Goal: Navigation & Orientation: Find specific page/section

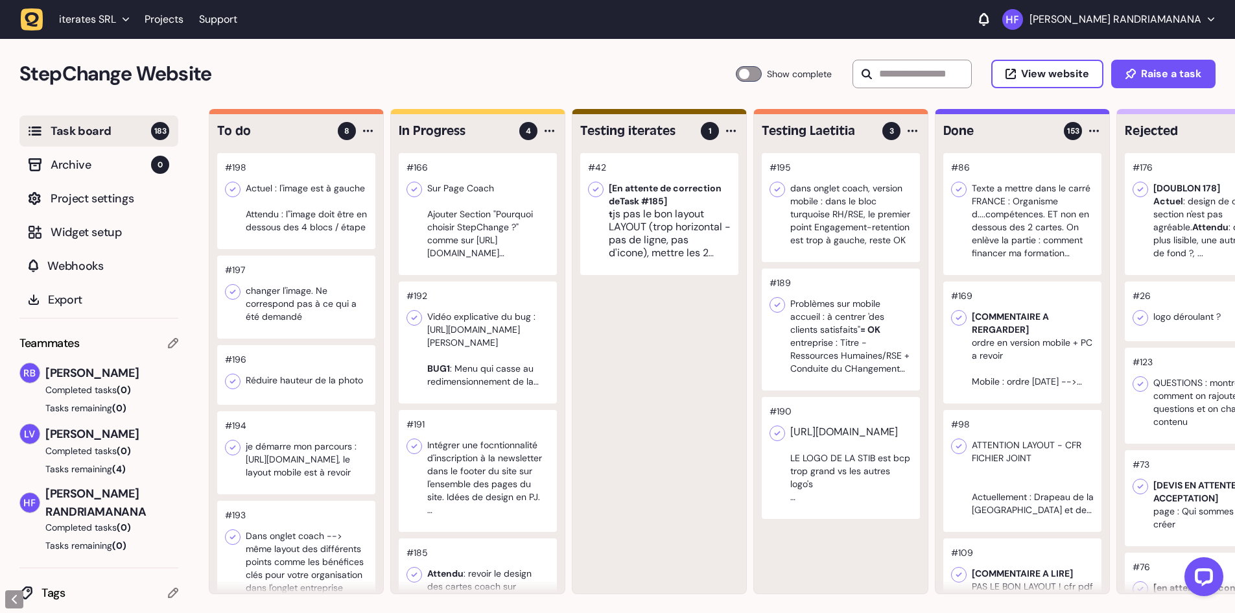
click at [501, 263] on div at bounding box center [478, 214] width 158 height 122
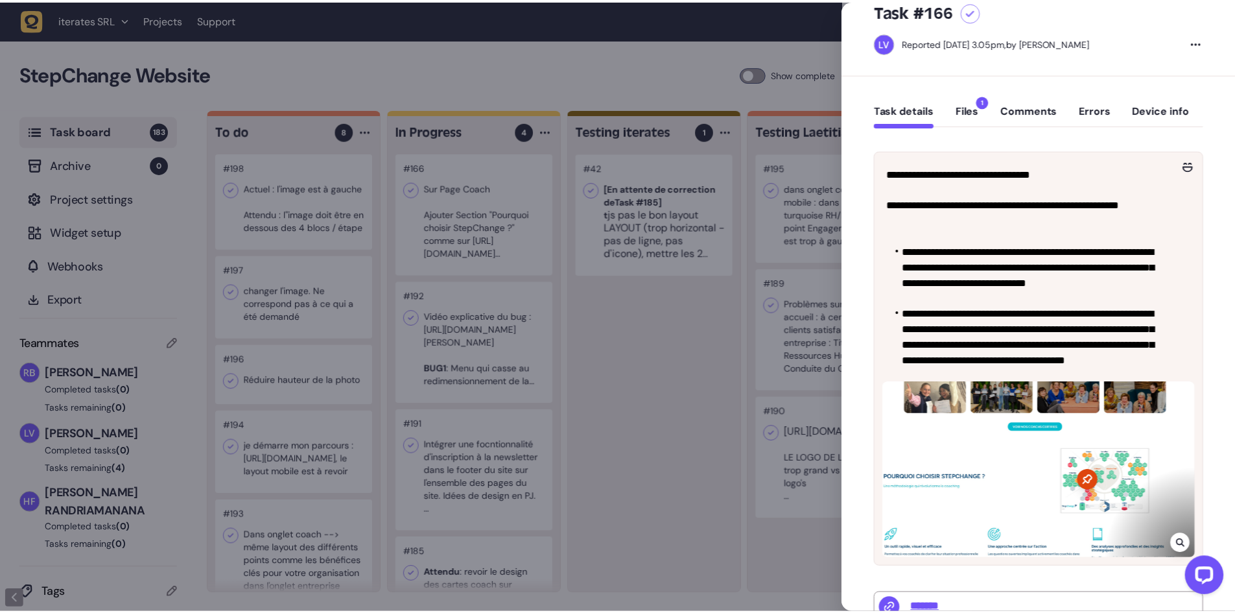
scroll to position [47, 0]
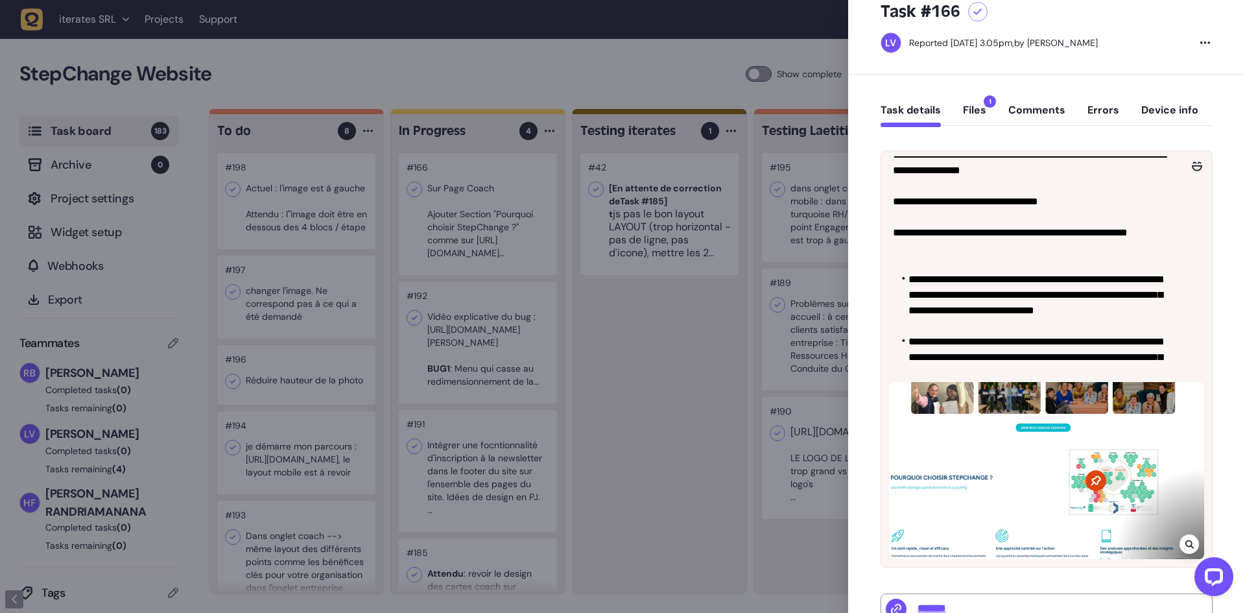
click at [630, 325] on div at bounding box center [622, 306] width 1245 height 613
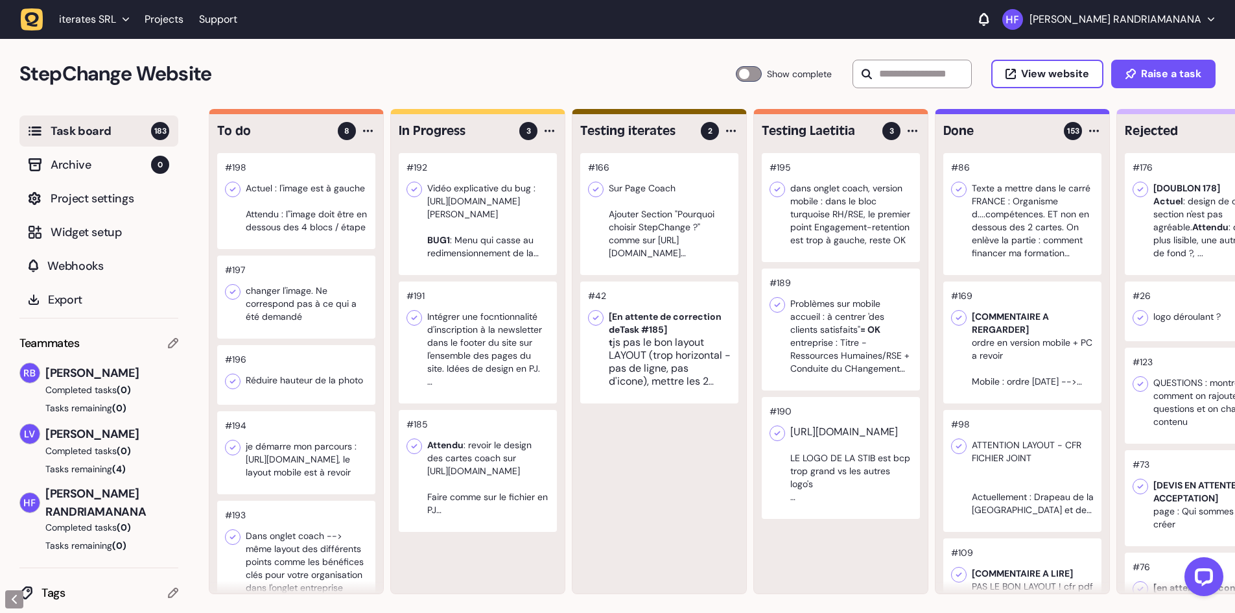
click at [537, 268] on div at bounding box center [478, 214] width 158 height 122
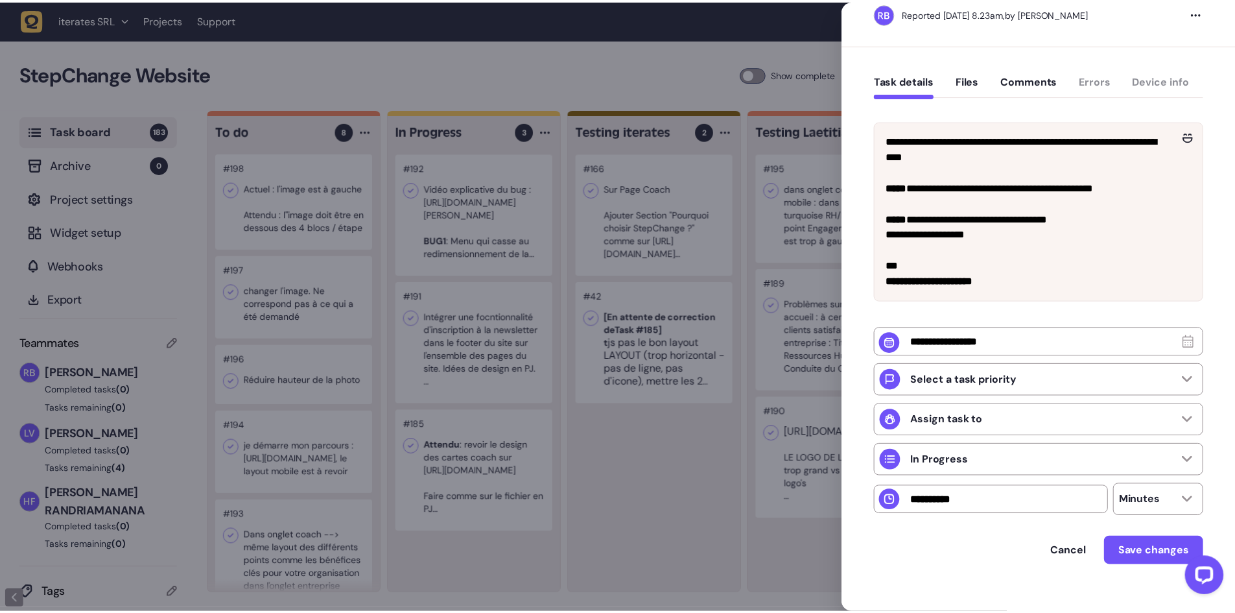
scroll to position [85, 0]
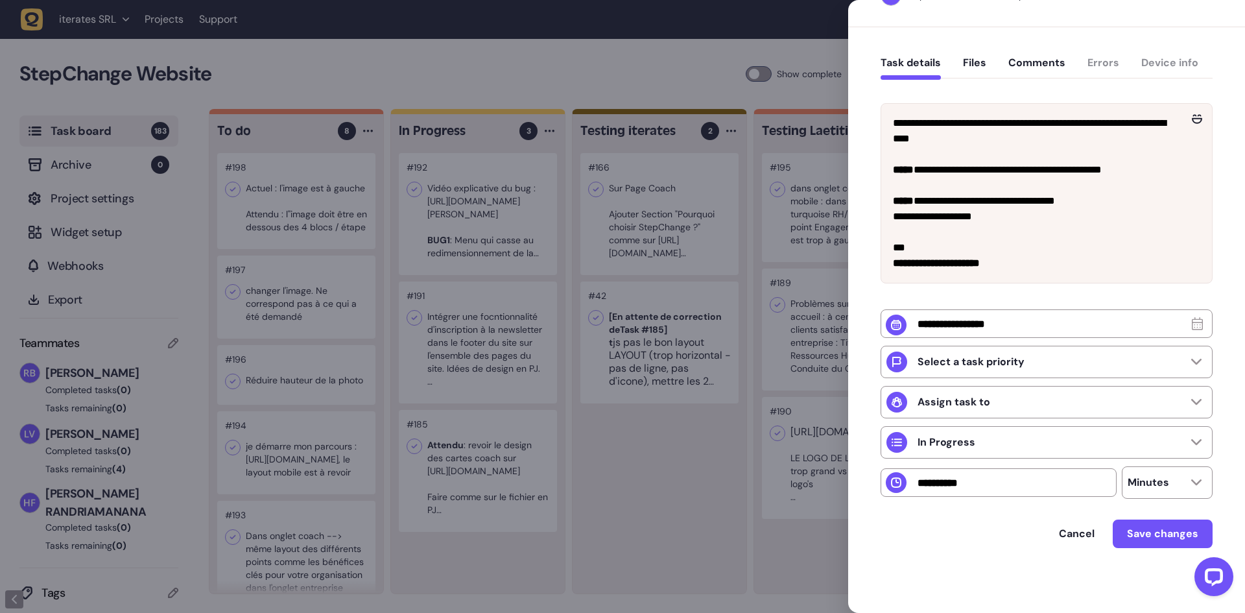
click at [591, 470] on div at bounding box center [622, 306] width 1245 height 613
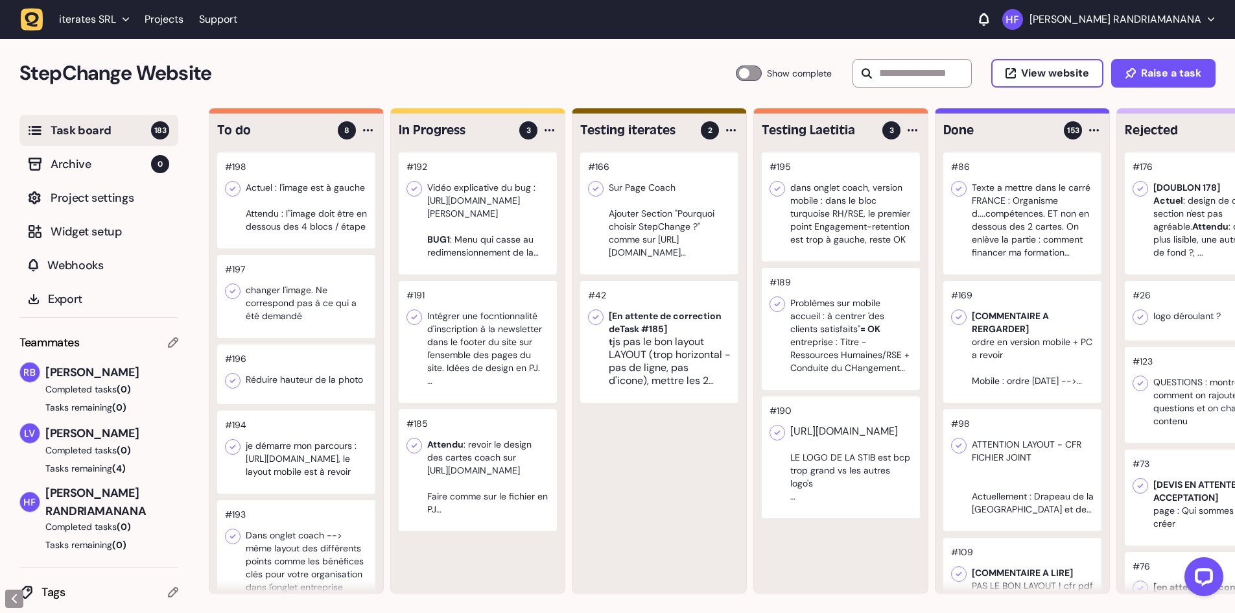
click at [305, 248] on div at bounding box center [296, 200] width 158 height 96
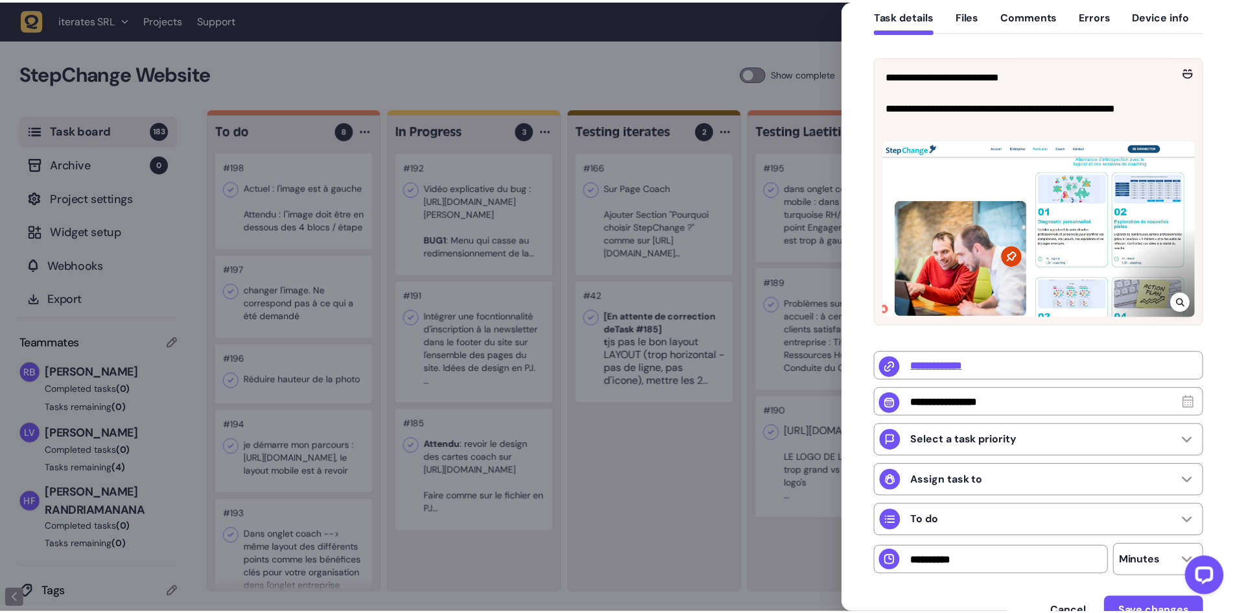
scroll to position [195, 0]
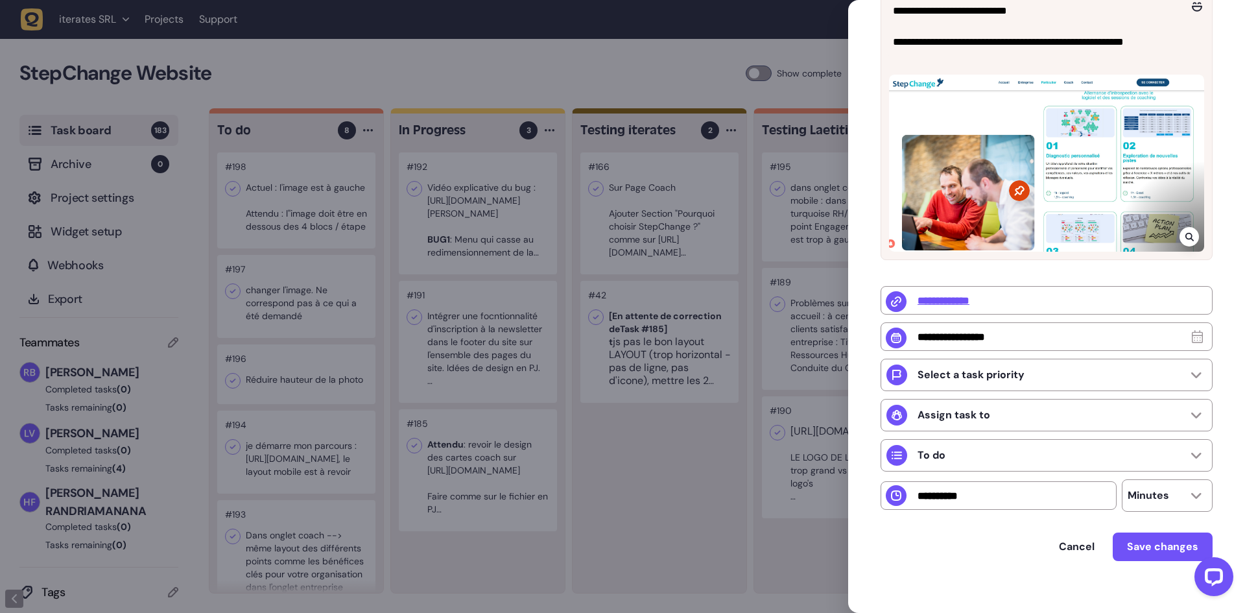
click at [704, 460] on div at bounding box center [622, 306] width 1245 height 613
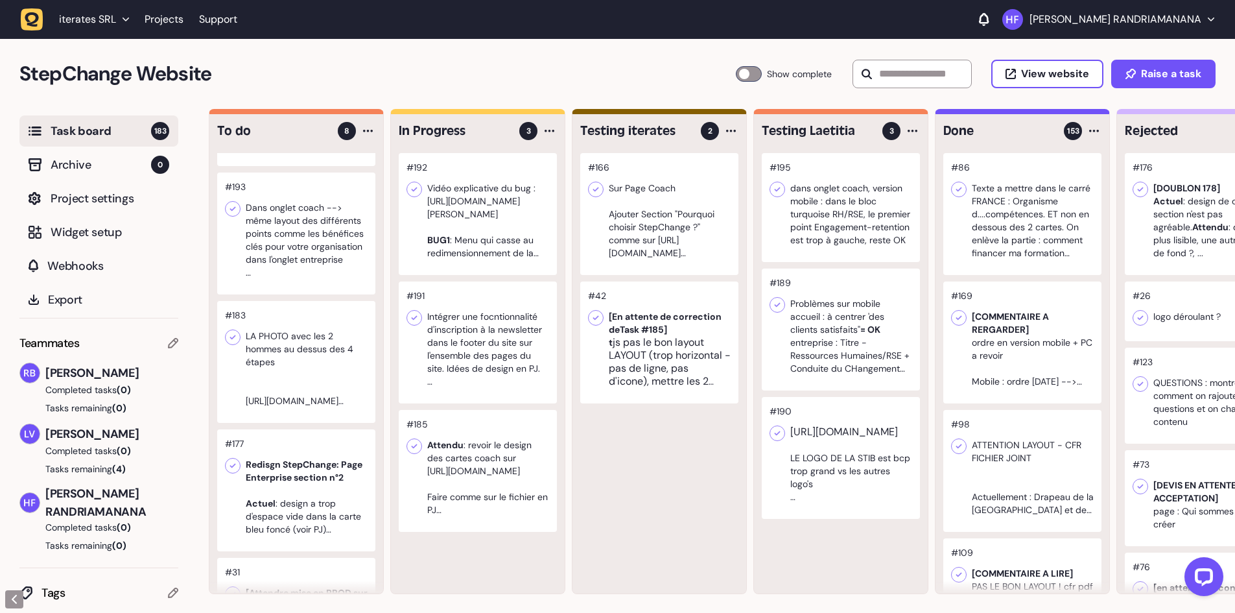
scroll to position [393, 0]
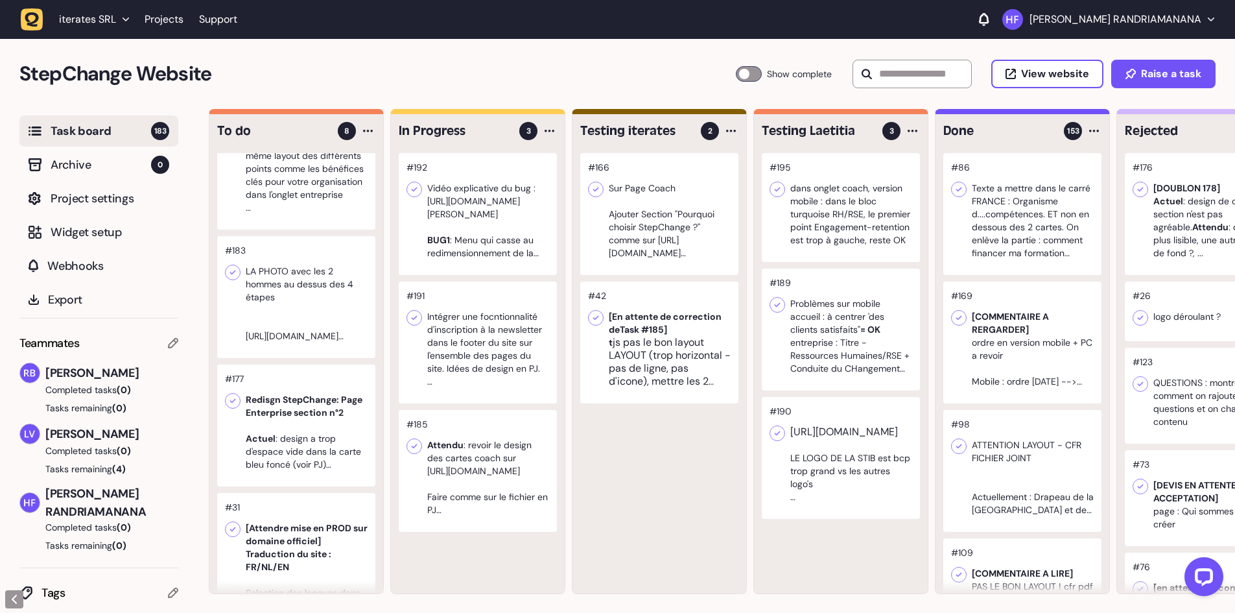
click at [319, 324] on div at bounding box center [296, 297] width 158 height 122
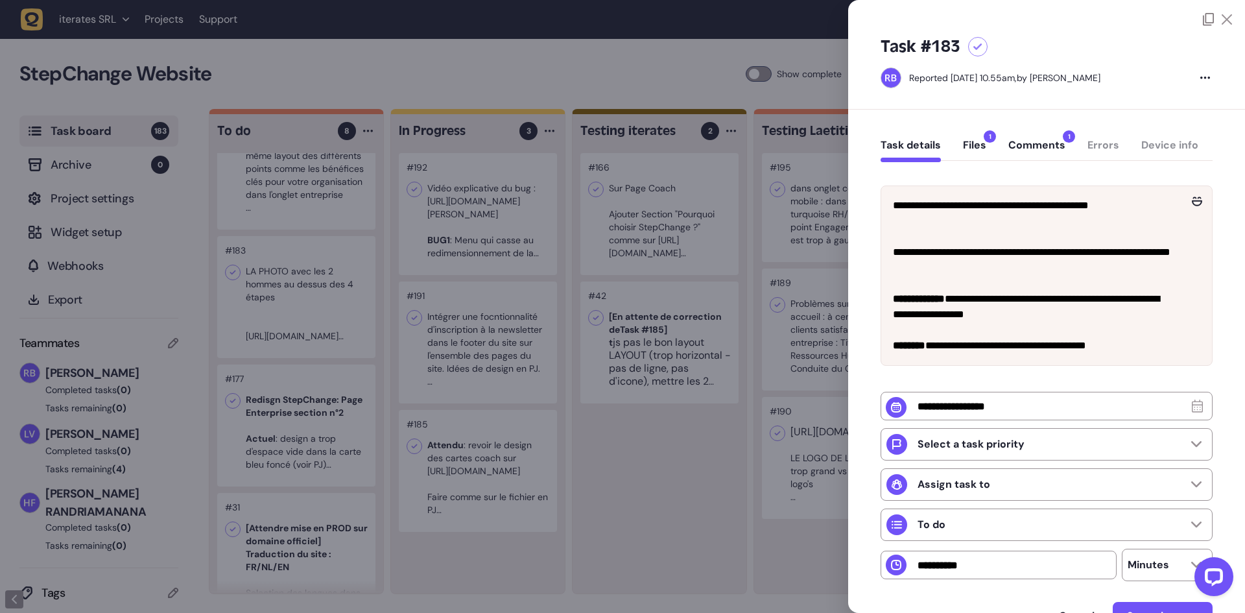
click at [968, 149] on button "Files 1" at bounding box center [974, 150] width 23 height 23
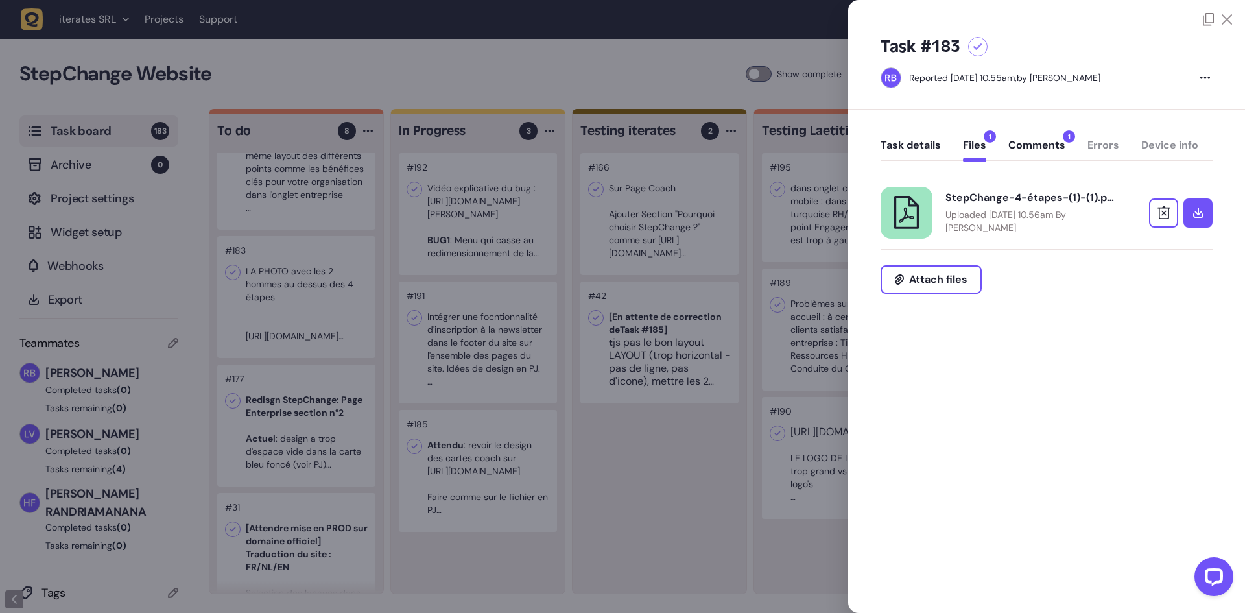
click at [995, 146] on button "Comments 1" at bounding box center [1036, 150] width 57 height 23
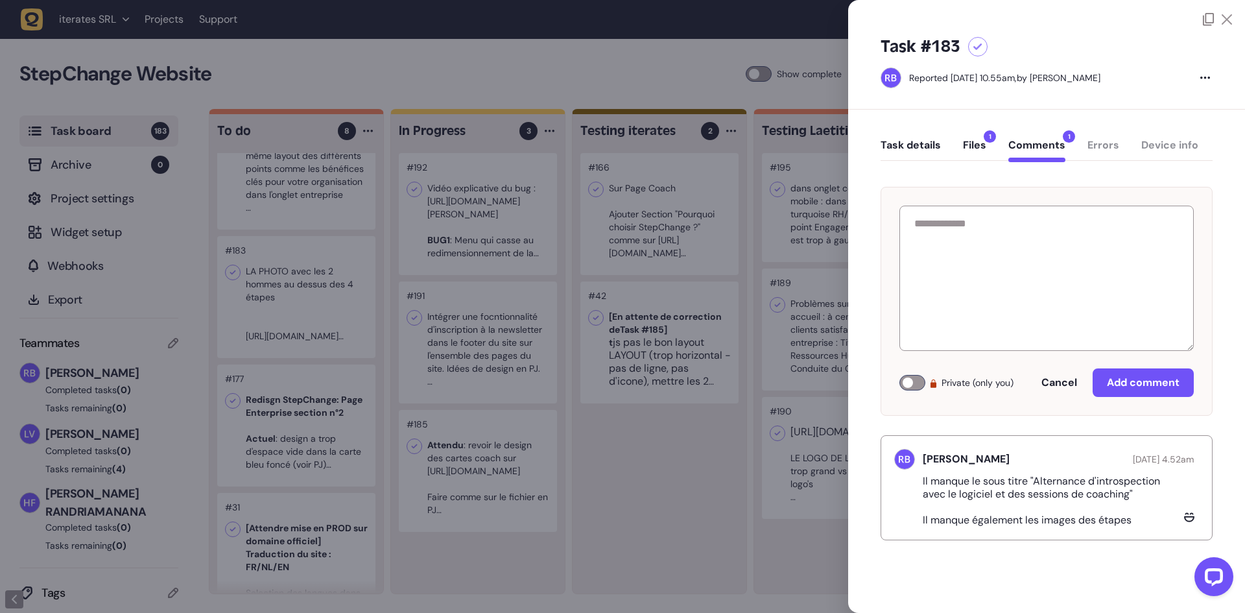
drag, startPoint x: 643, startPoint y: 430, endPoint x: 635, endPoint y: 426, distance: 8.7
click at [642, 430] on div at bounding box center [622, 306] width 1245 height 613
